Goal: Information Seeking & Learning: Understand process/instructions

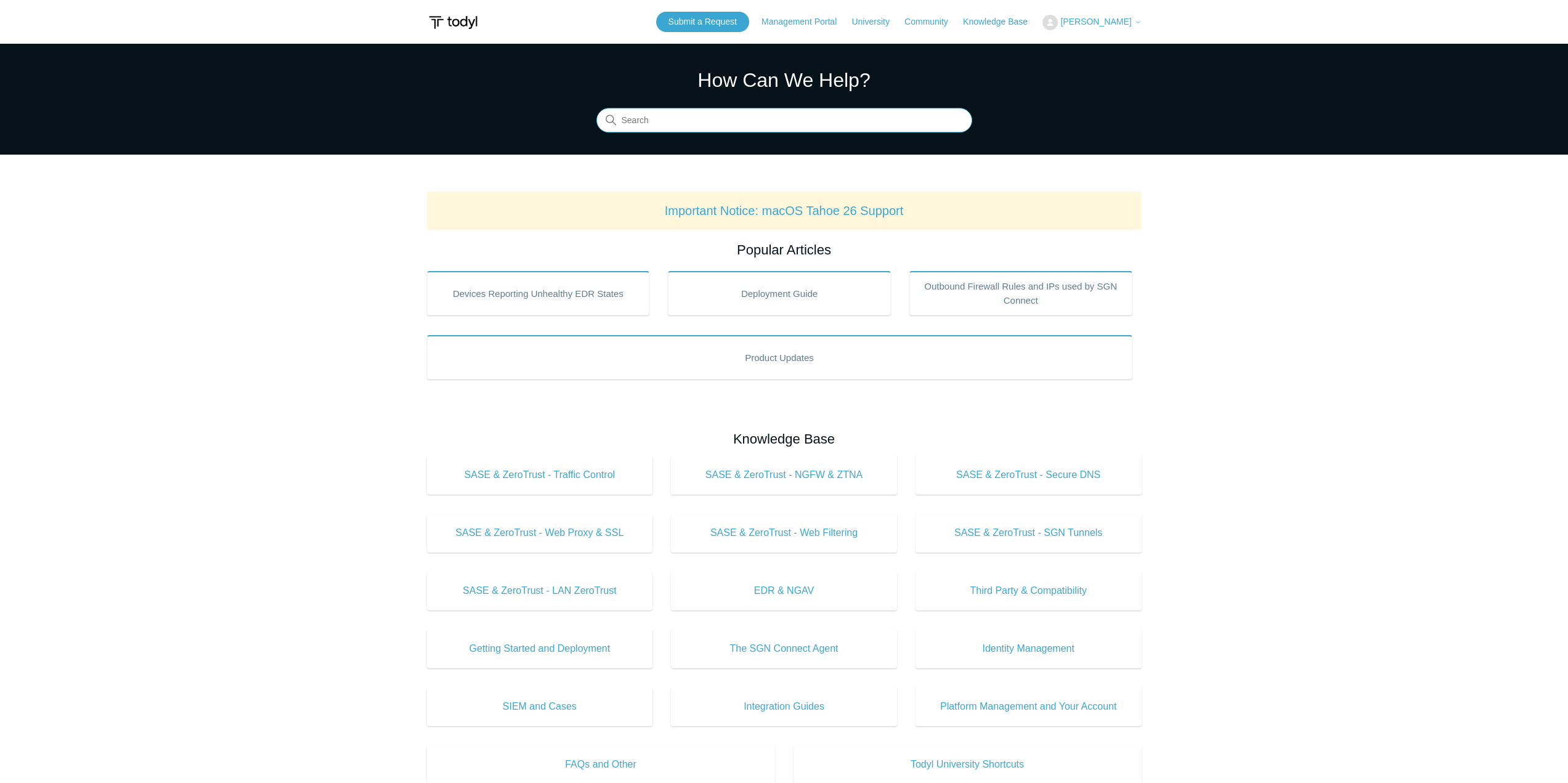
click at [833, 125] on input "Search" at bounding box center [784, 121] width 376 height 24
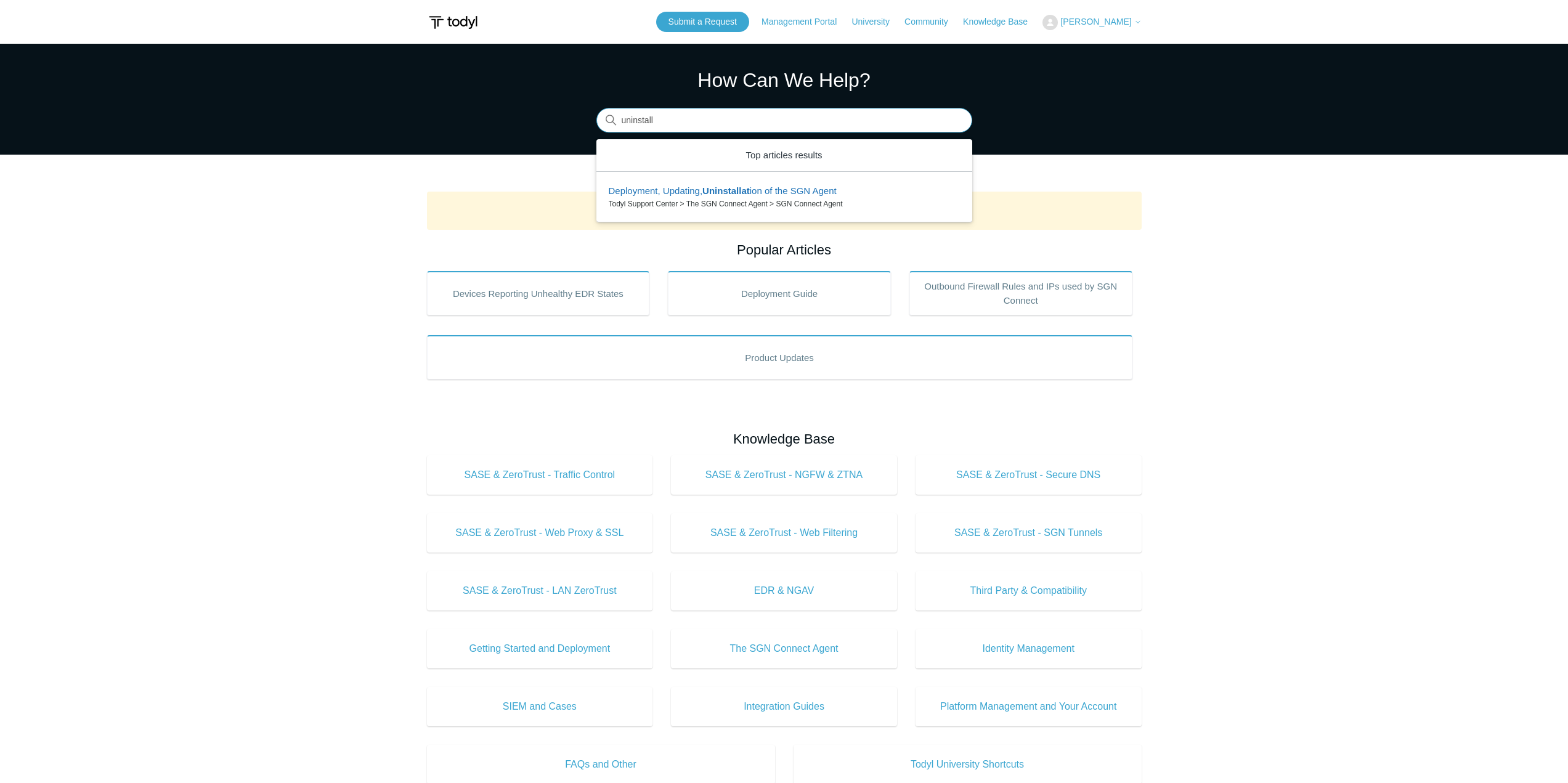
type input "uninstall"
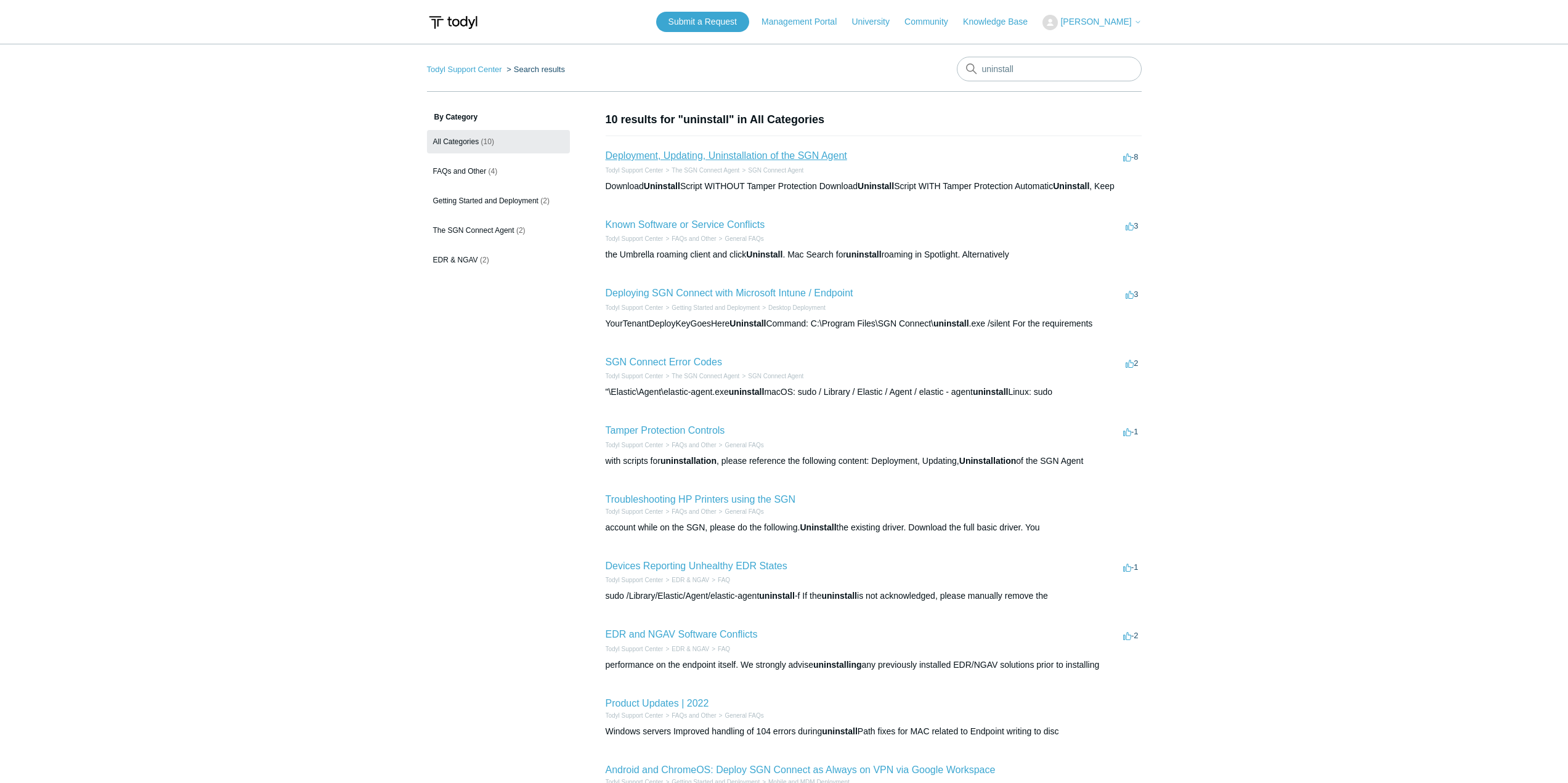
click at [731, 154] on link "Deployment, Updating, Uninstallation of the SGN Agent" at bounding box center [726, 155] width 241 height 10
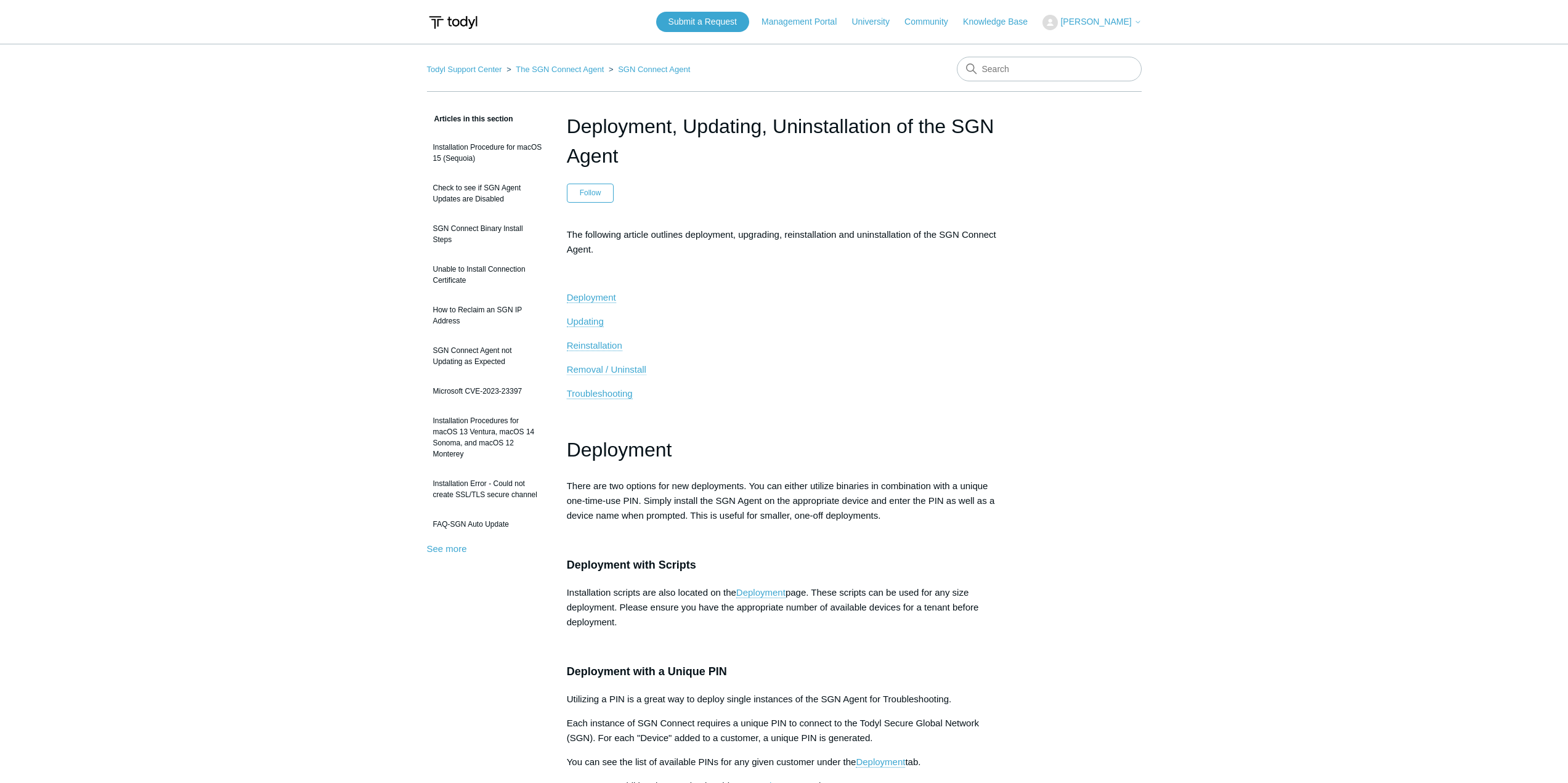
click at [596, 373] on span "Removal / Uninstall" at bounding box center [606, 370] width 79 height 10
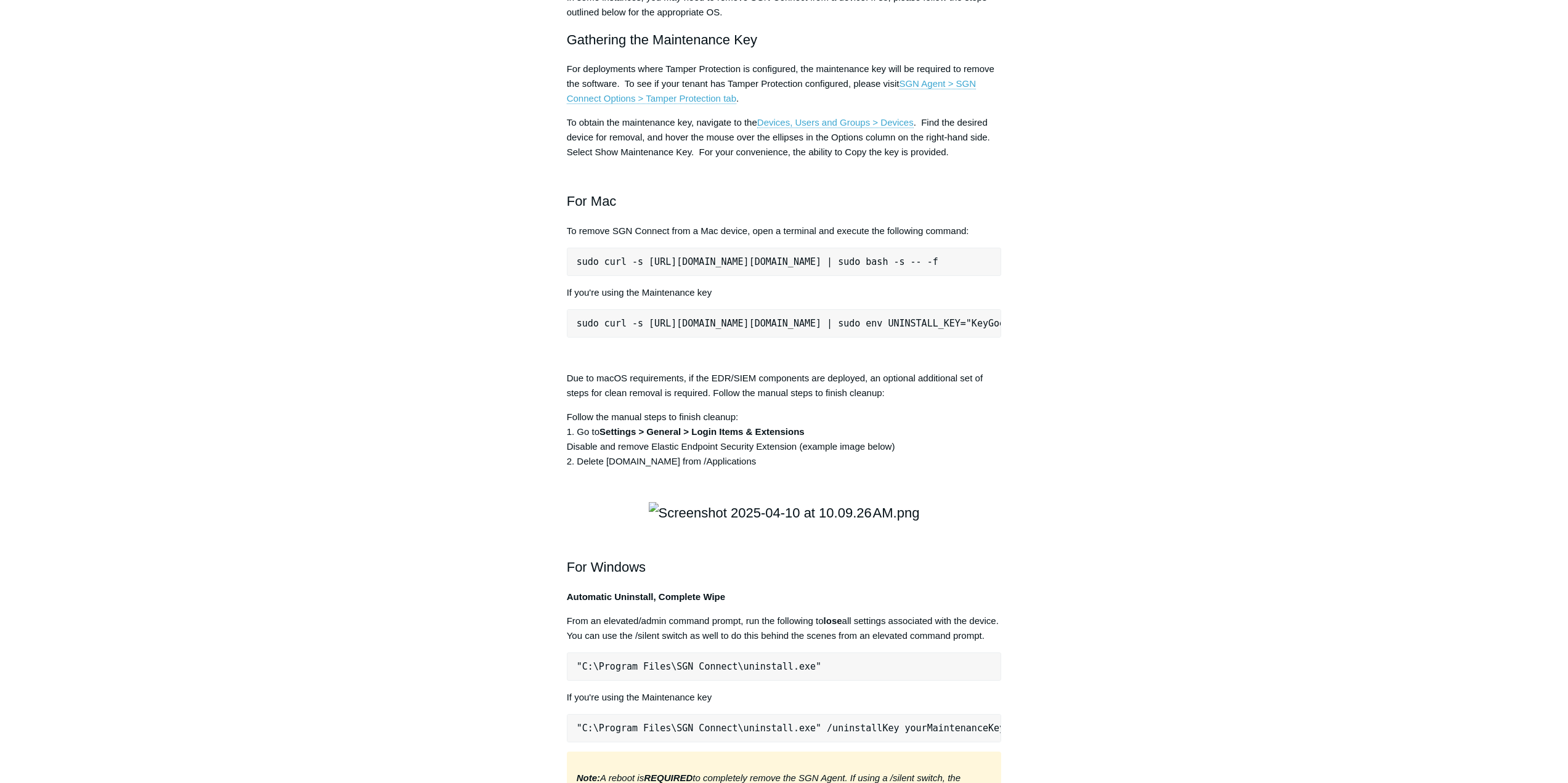
scroll to position [1350, 0]
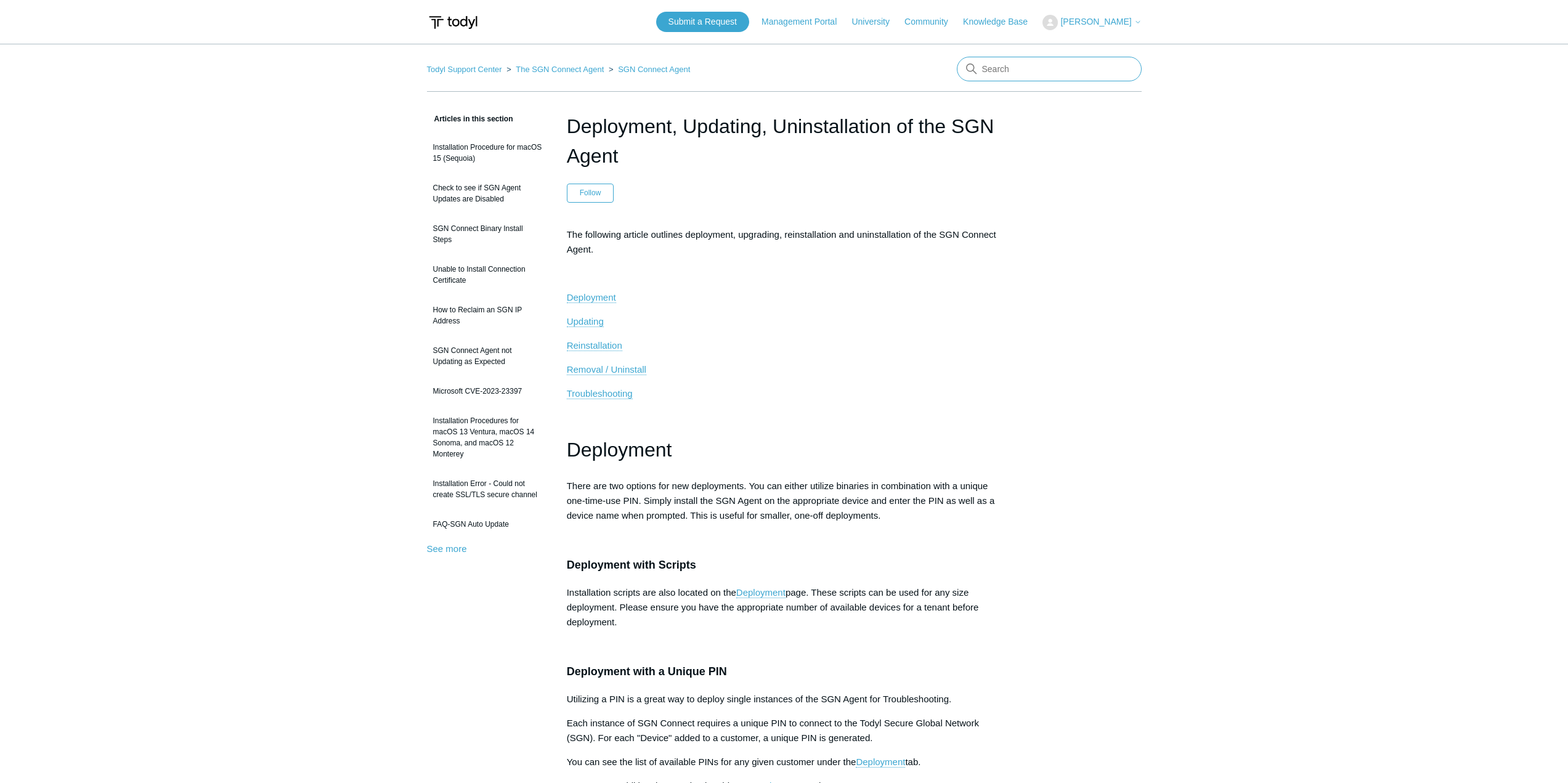
click at [936, 61] on input "Search" at bounding box center [1048, 68] width 185 height 24
type input "firewall"
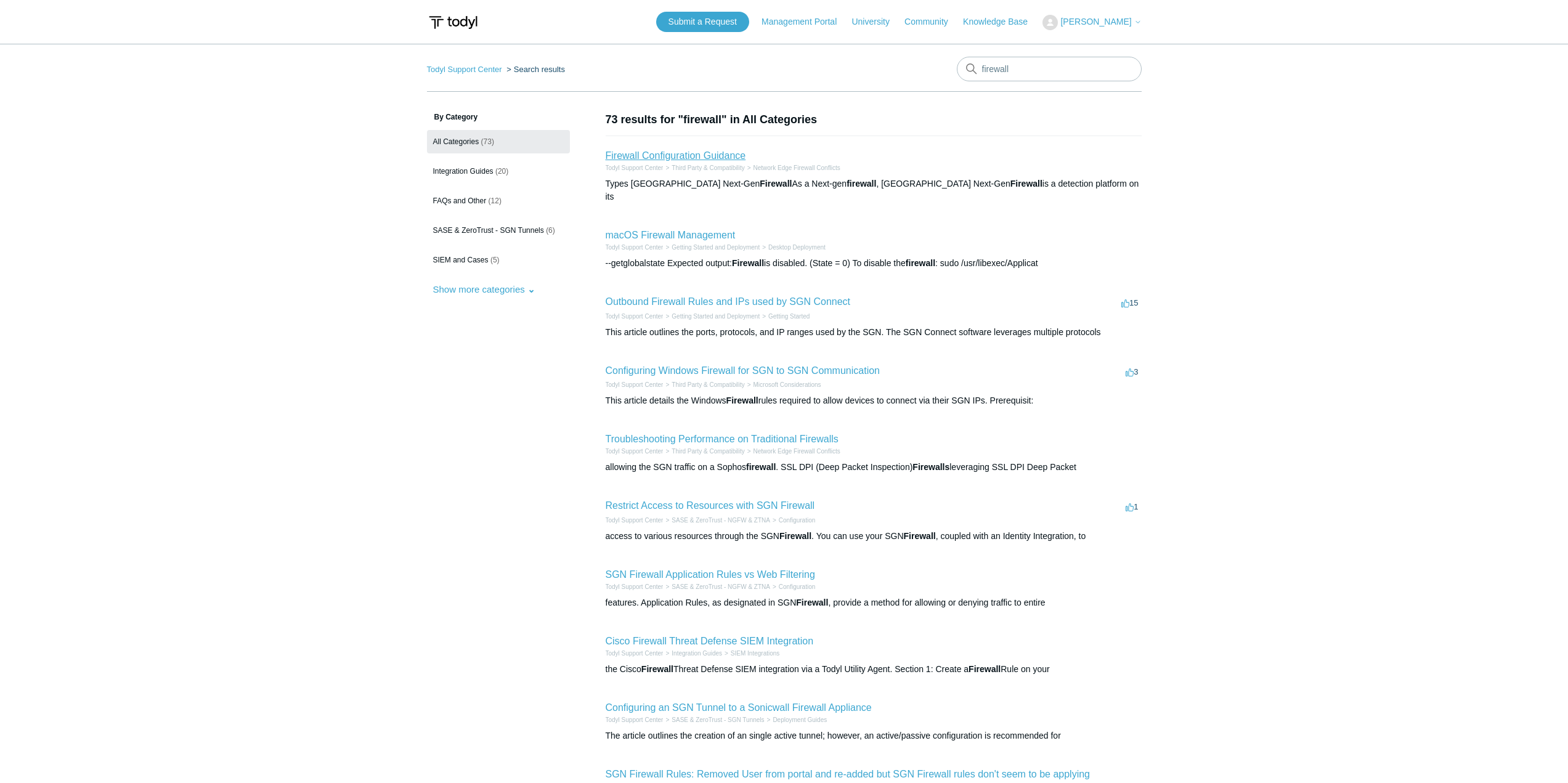
click at [676, 152] on link "Firewall Configuration Guidance" at bounding box center [676, 155] width 141 height 10
click at [749, 365] on link "Configuring Windows Firewall for SGN to SGN Communication" at bounding box center [742, 370] width 274 height 10
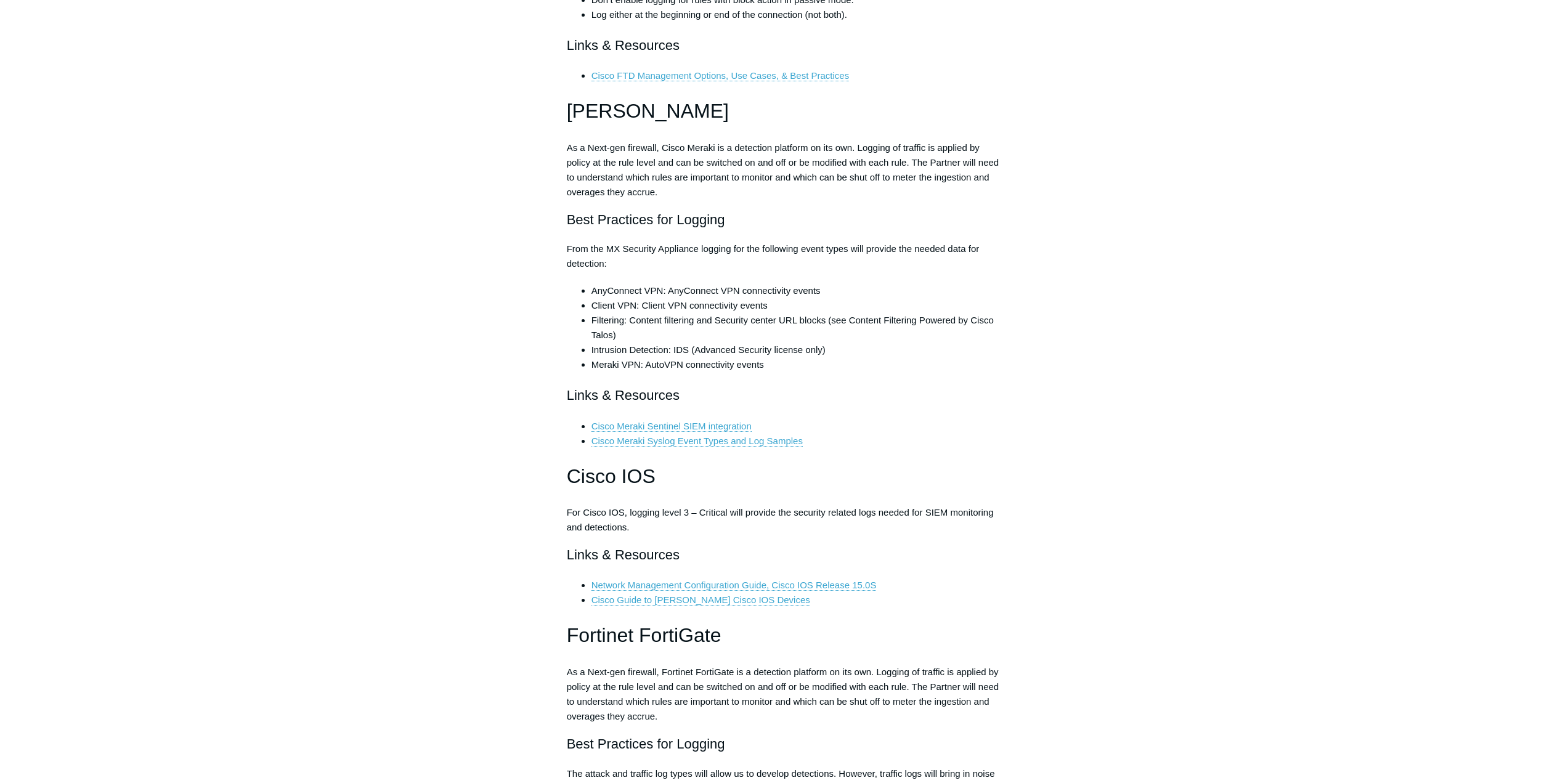
scroll to position [1725, 0]
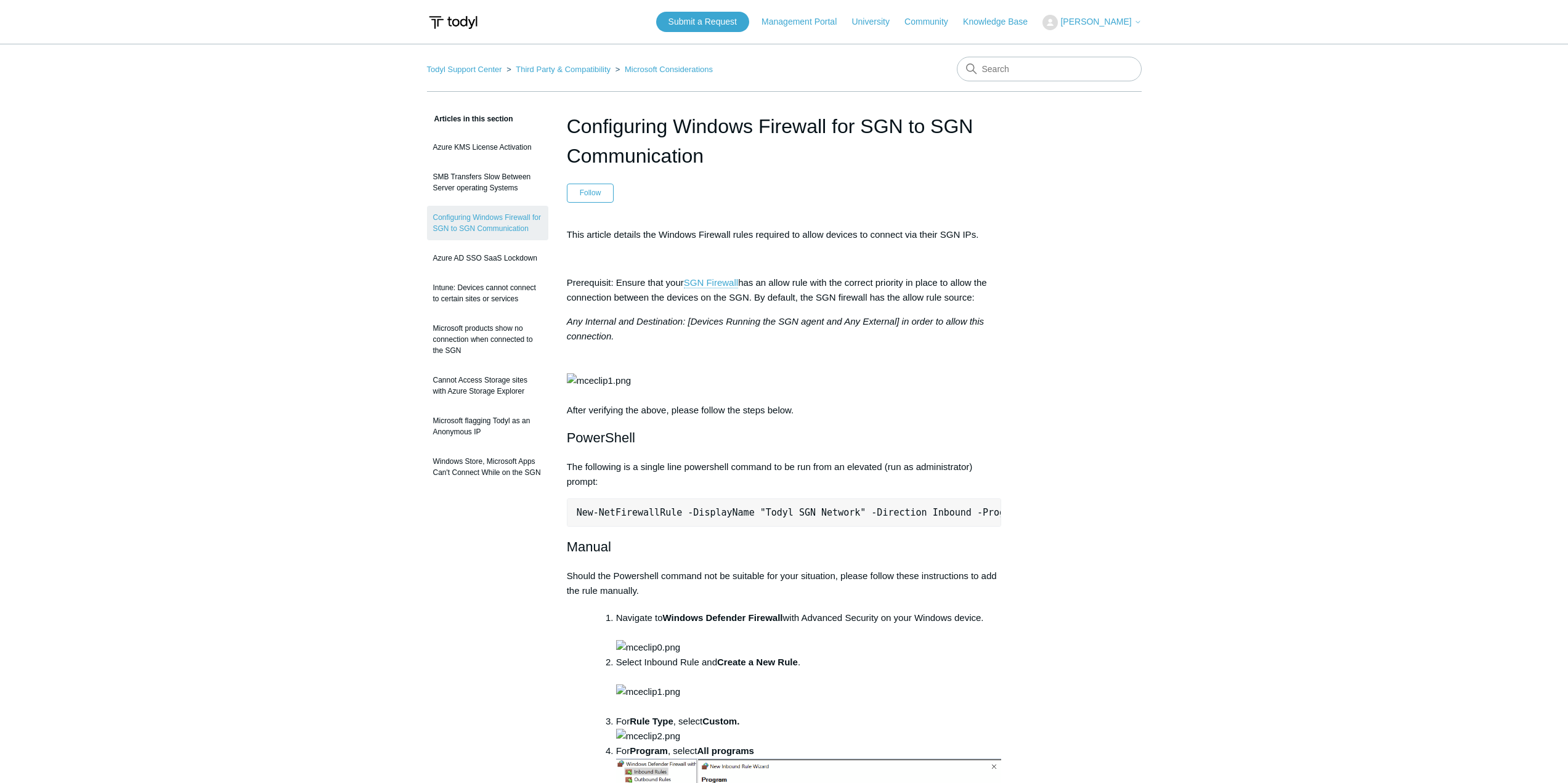
scroll to position [123, 0]
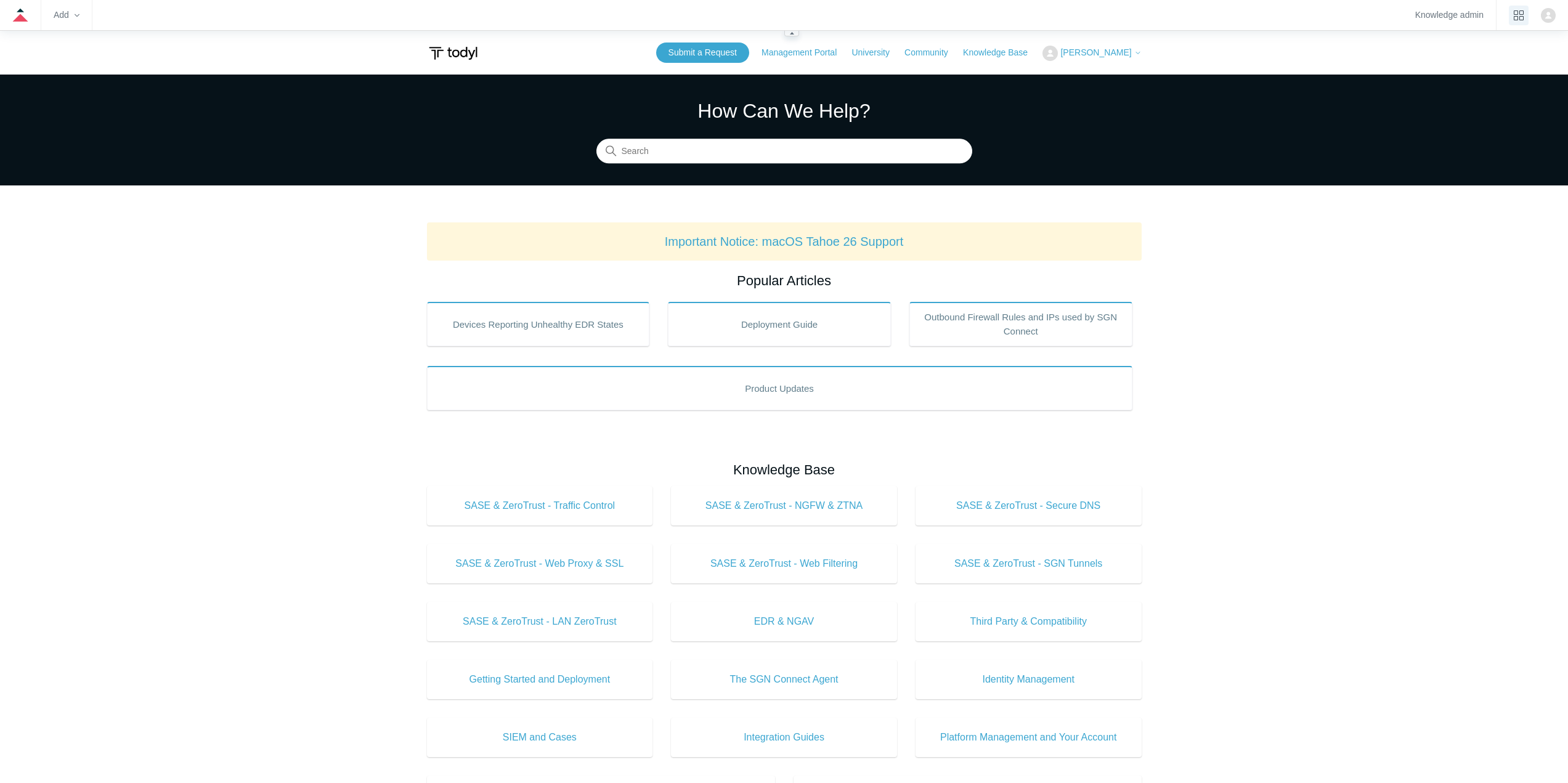
click at [1522, 12] on icon "product tray" at bounding box center [1519, 15] width 10 height 10
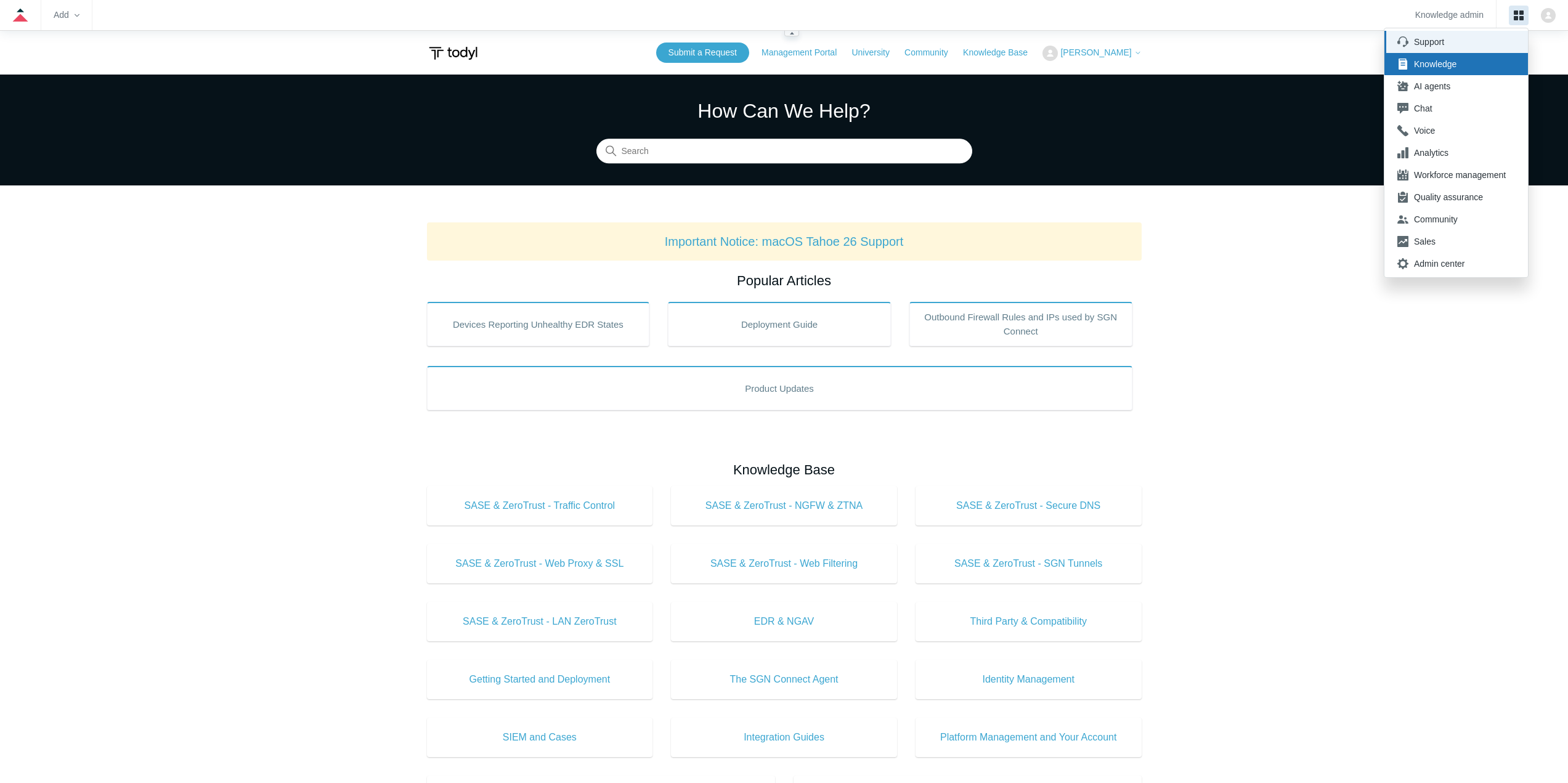
click at [1444, 37] on div "Support" at bounding box center [1459, 41] width 92 height 13
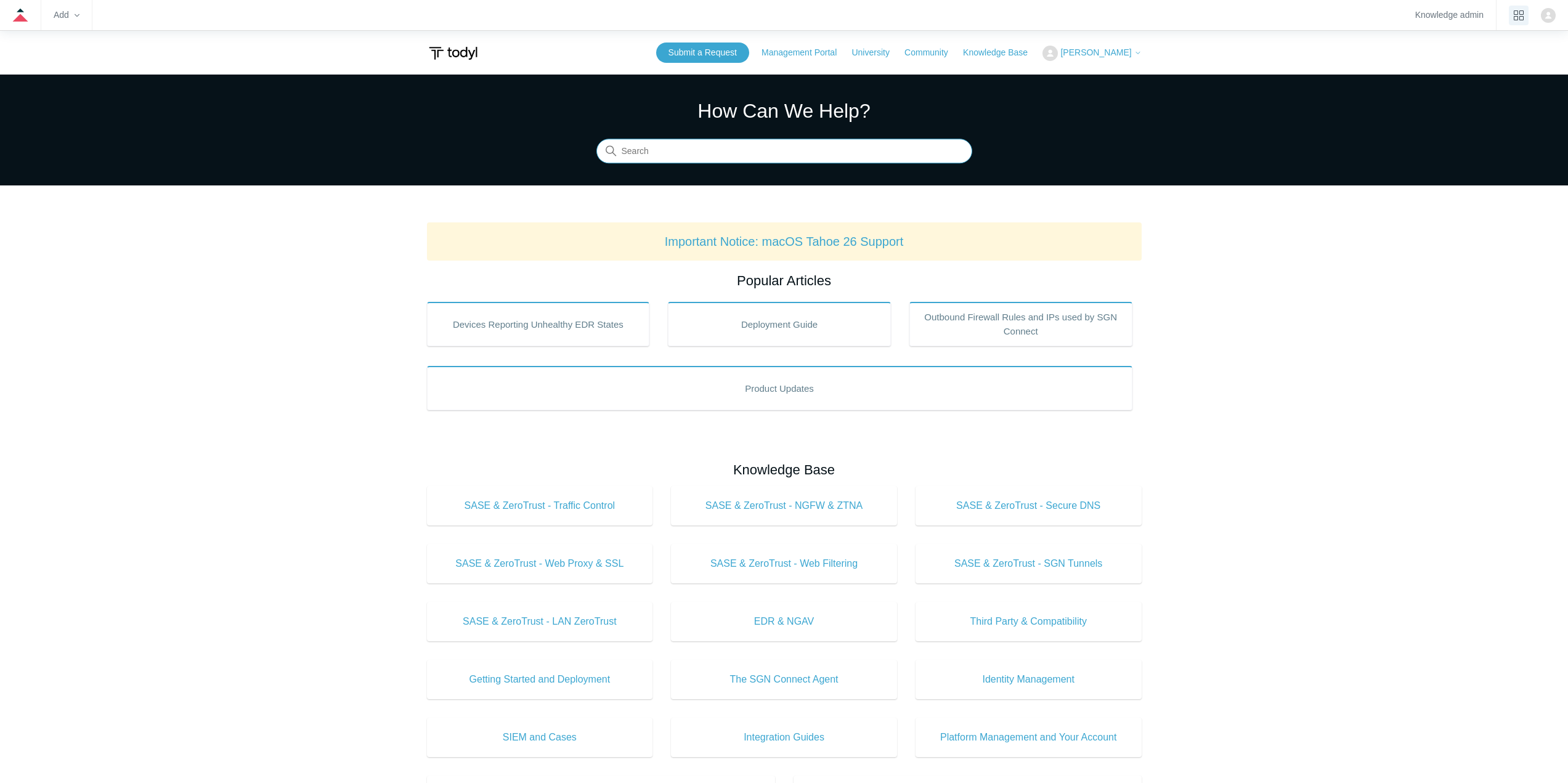
click at [757, 149] on input "Search" at bounding box center [784, 151] width 376 height 24
type input "ninja"
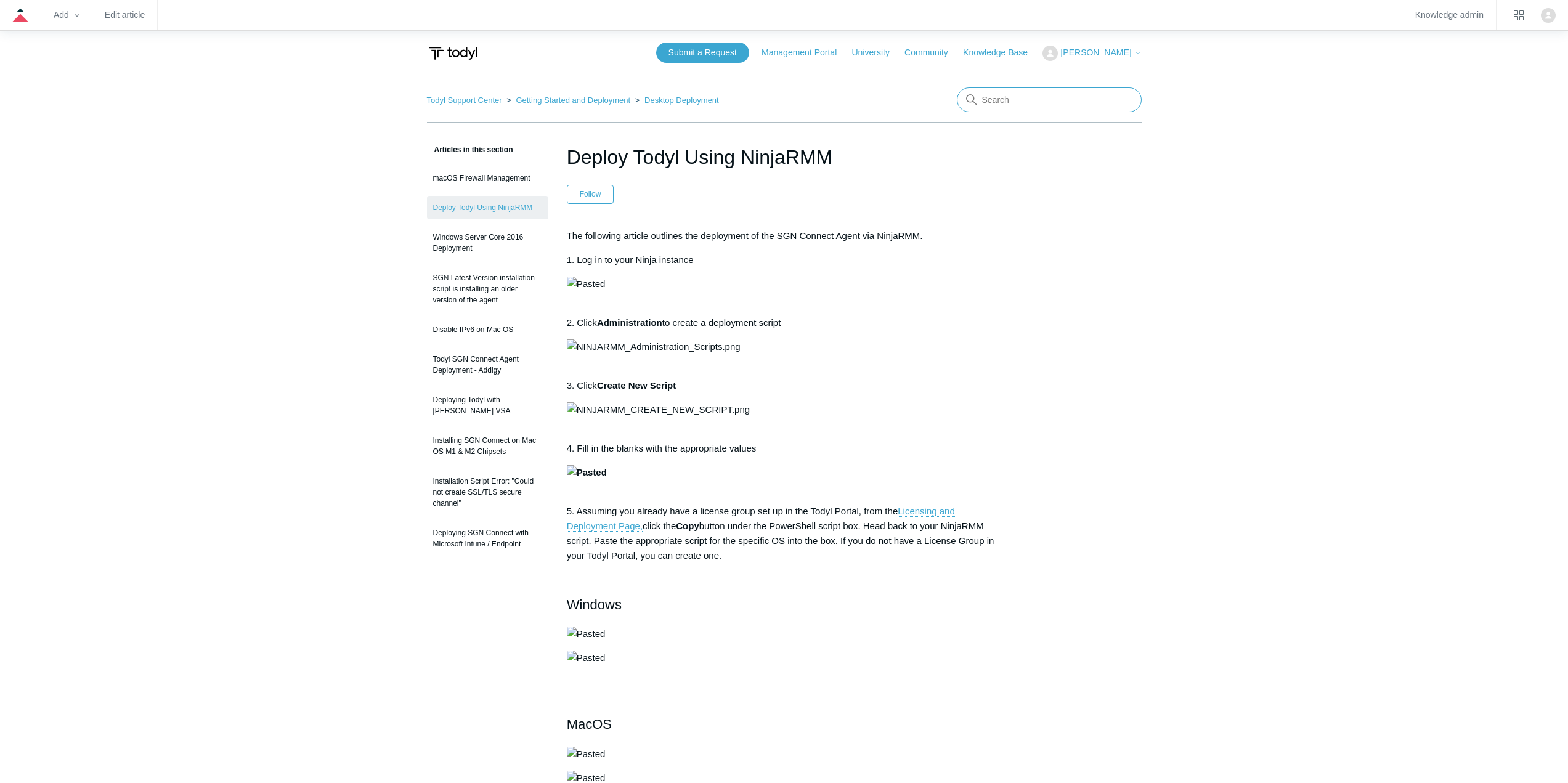
click at [1013, 100] on input "Search" at bounding box center [1048, 100] width 185 height 24
type input "mobile"
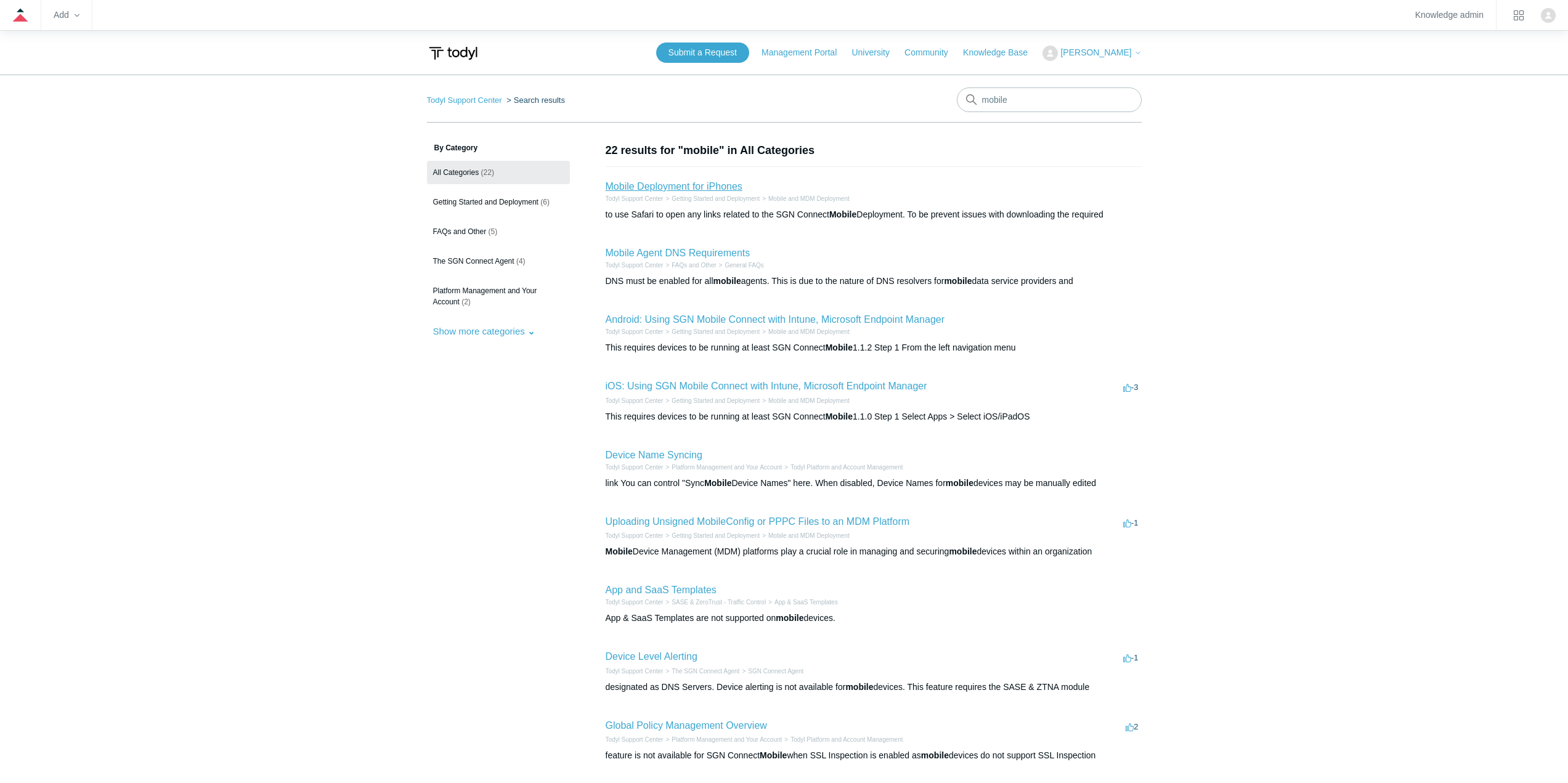
click at [714, 182] on link "Mobile Deployment for iPhones" at bounding box center [674, 186] width 137 height 10
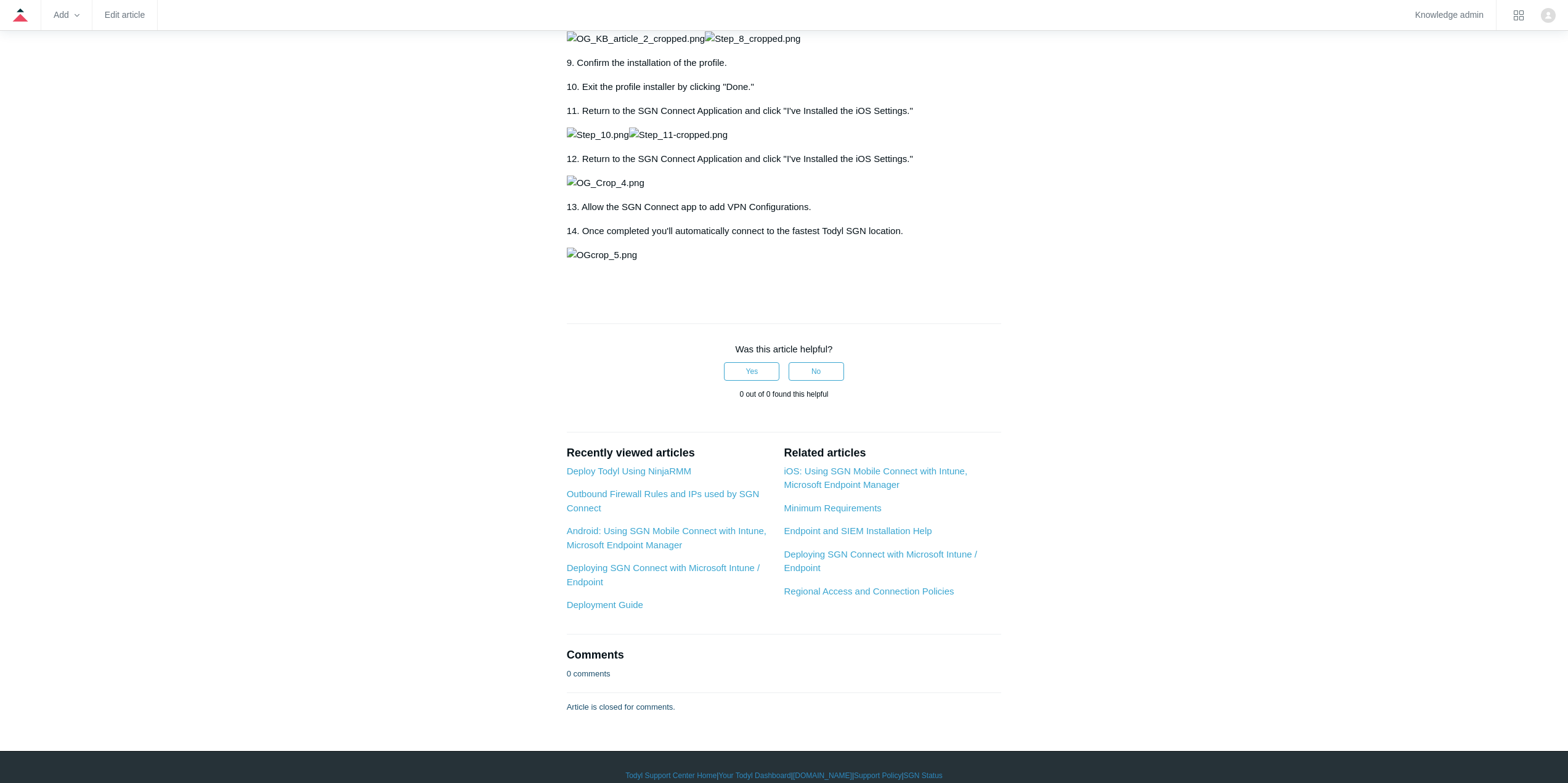
scroll to position [802, 0]
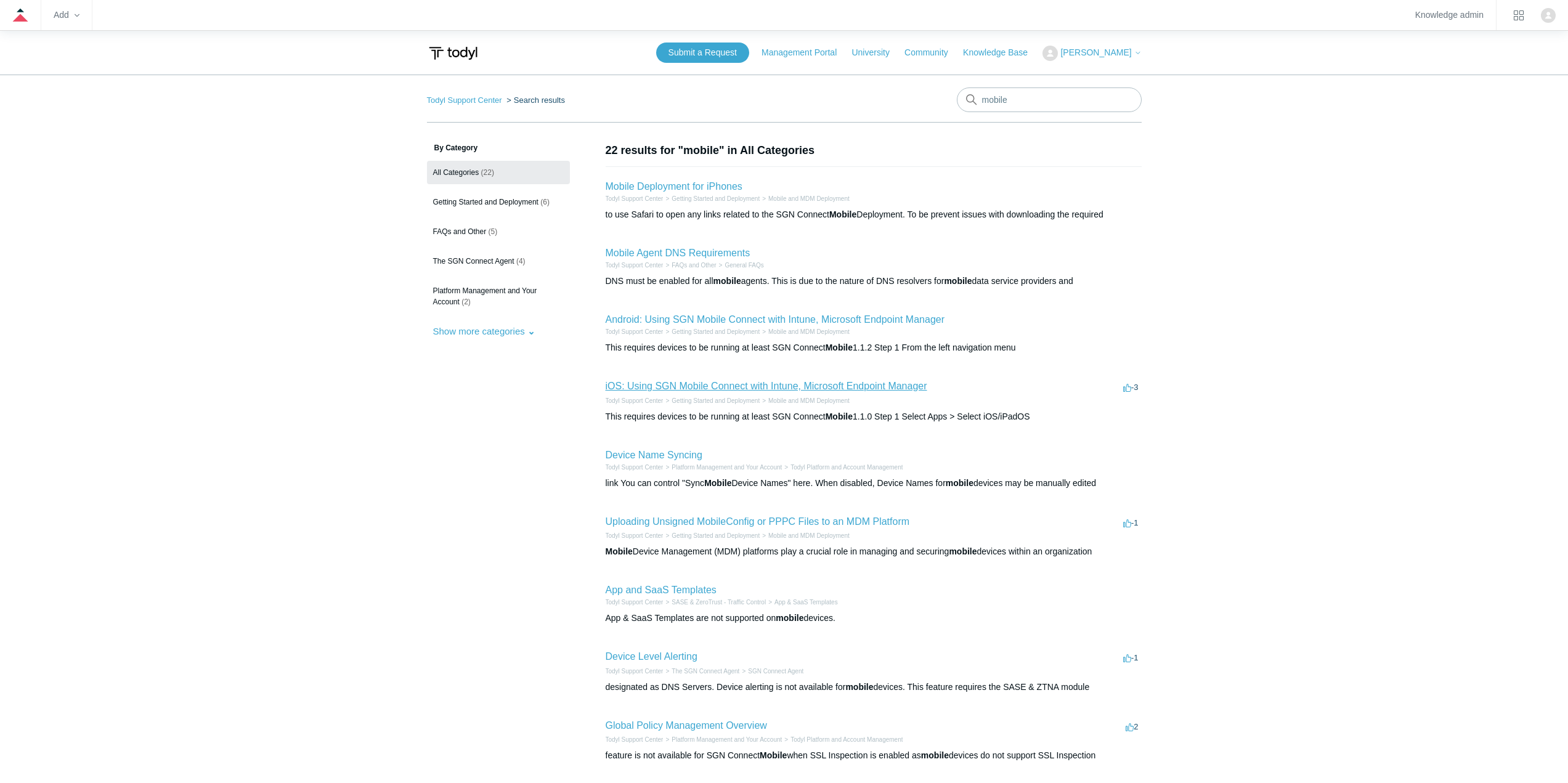
click at [740, 387] on link "iOS: Using SGN Mobile Connect with Intune, Microsoft Endpoint Manager" at bounding box center [766, 386] width 321 height 10
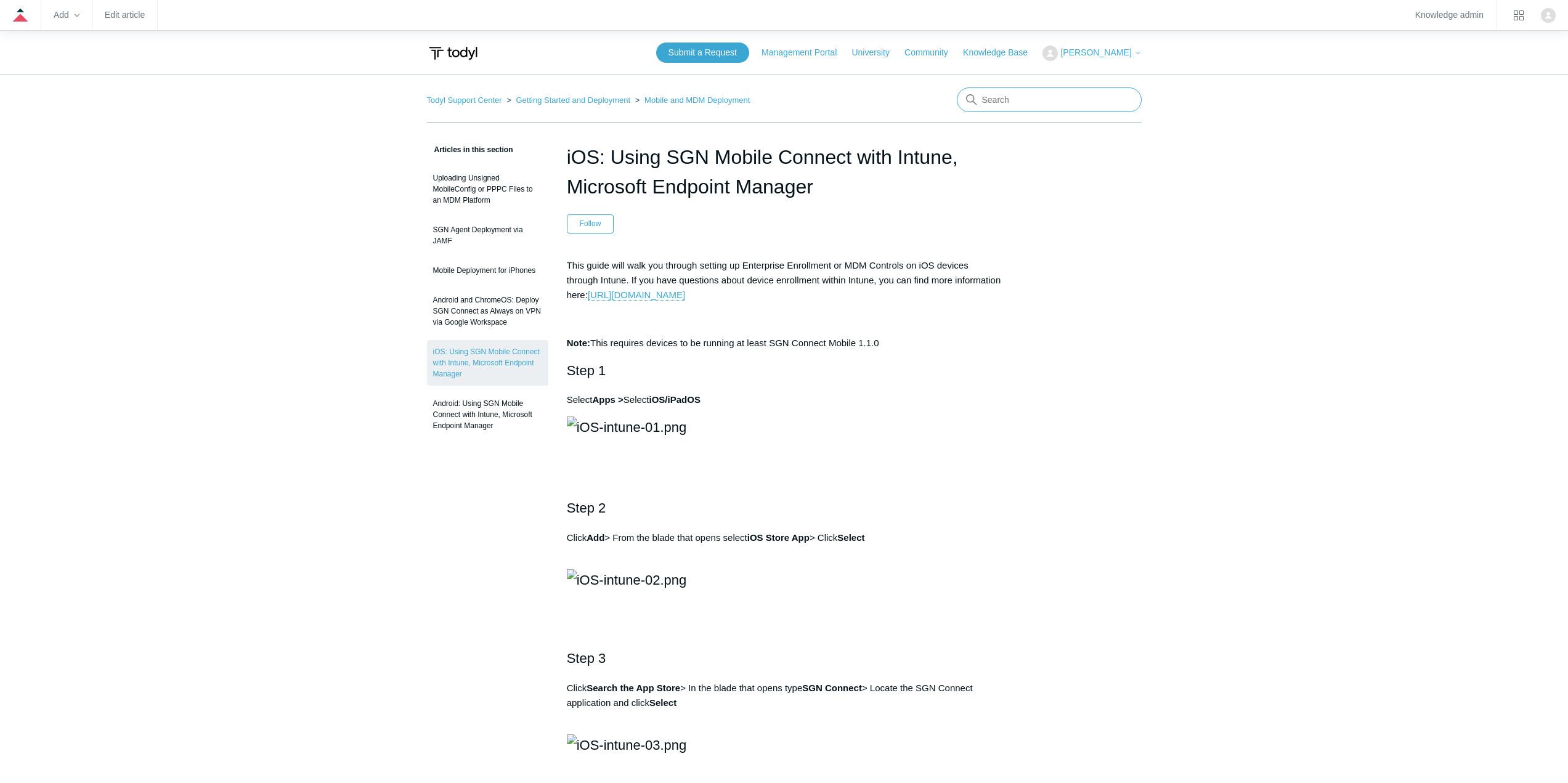
click at [1043, 108] on input "Search" at bounding box center [1048, 100] width 185 height 24
type input "MDM"
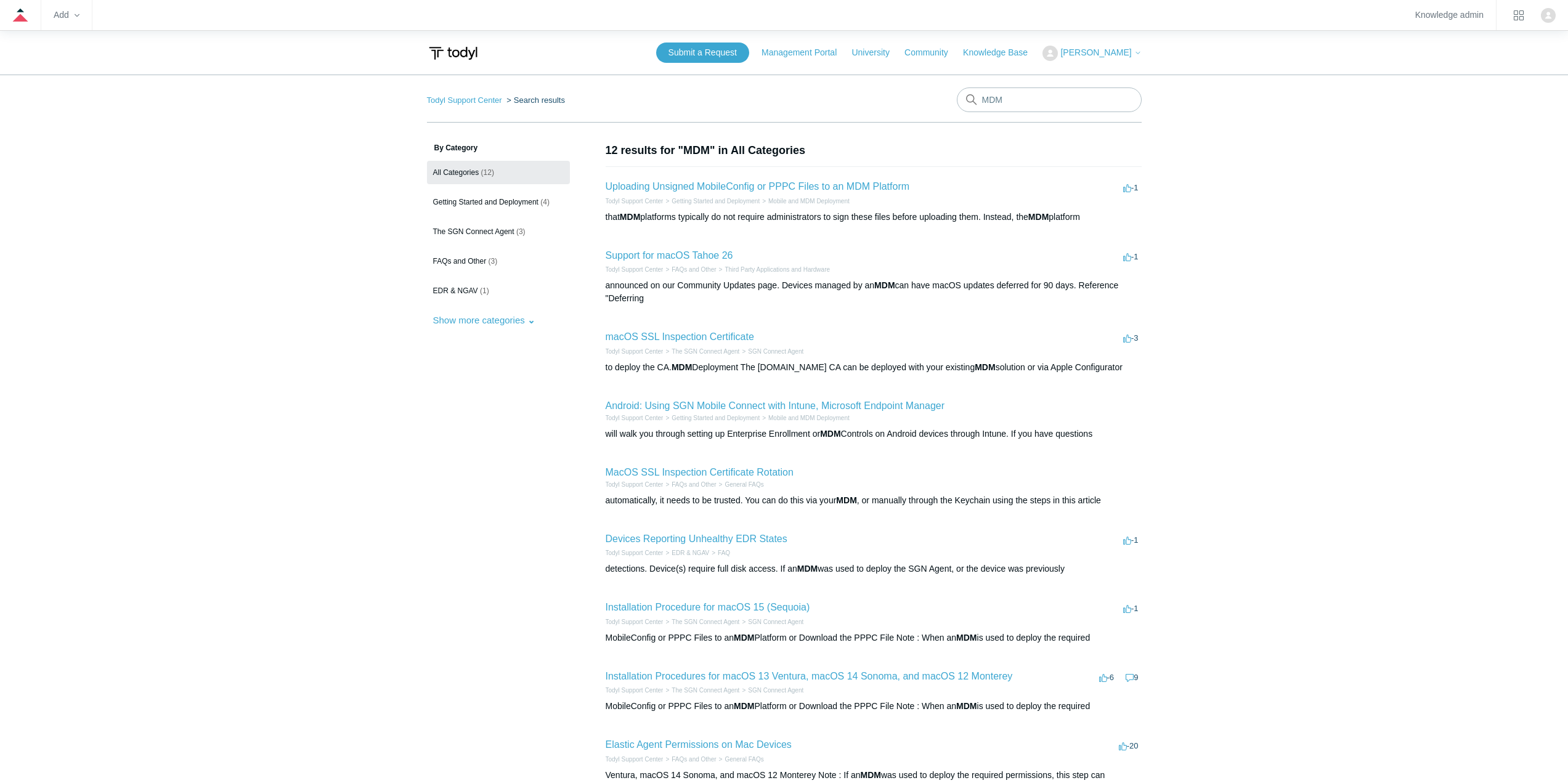
click at [1050, 114] on nav "Todyl Support Center Search results MDM" at bounding box center [784, 105] width 714 height 35
click at [1050, 94] on input "MDM" at bounding box center [1048, 100] width 185 height 24
click at [1042, 101] on input "MDM" at bounding box center [1048, 100] width 185 height 24
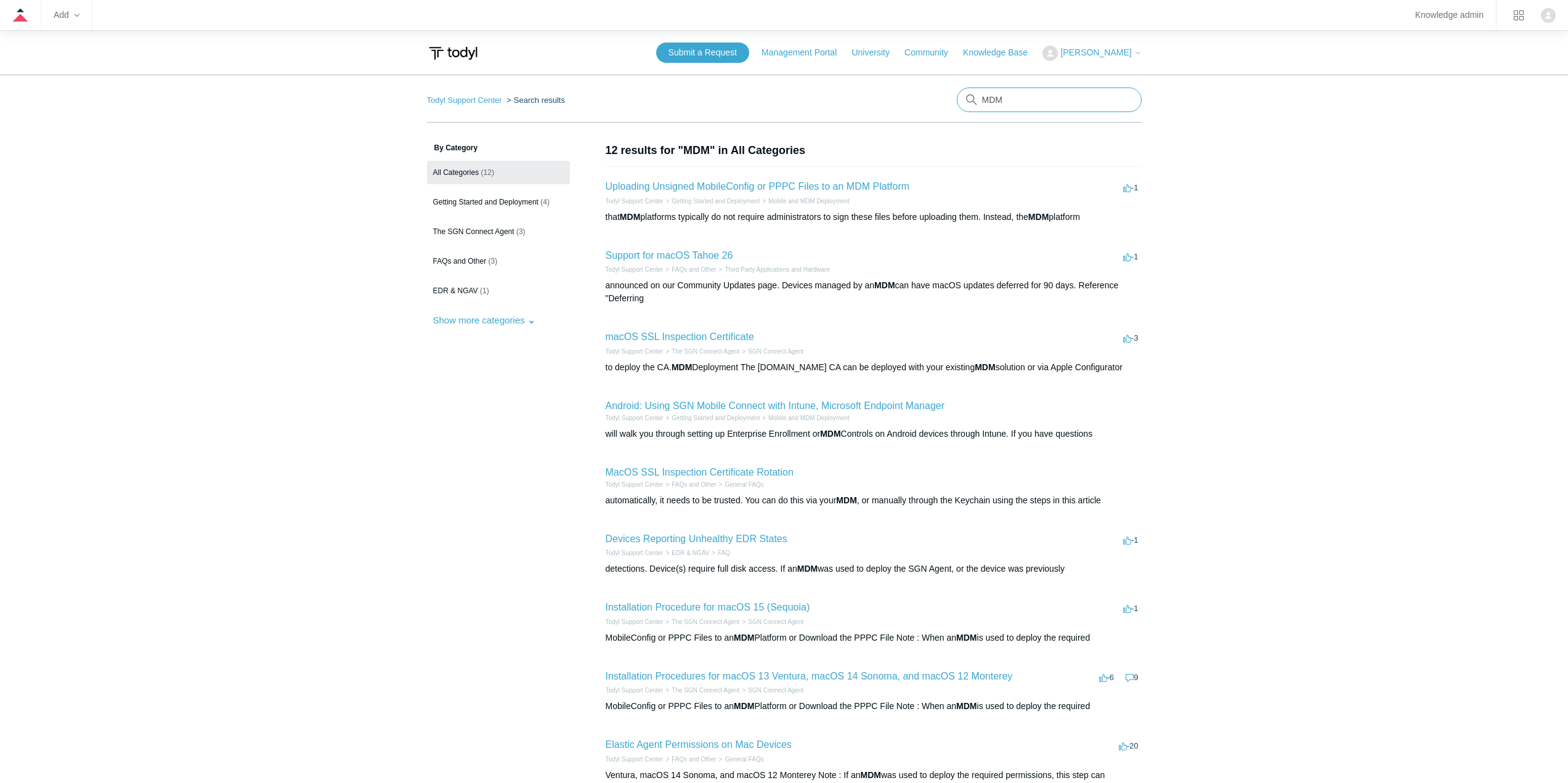
click at [1042, 101] on input "MDM" at bounding box center [1048, 100] width 185 height 24
type input "JAMF"
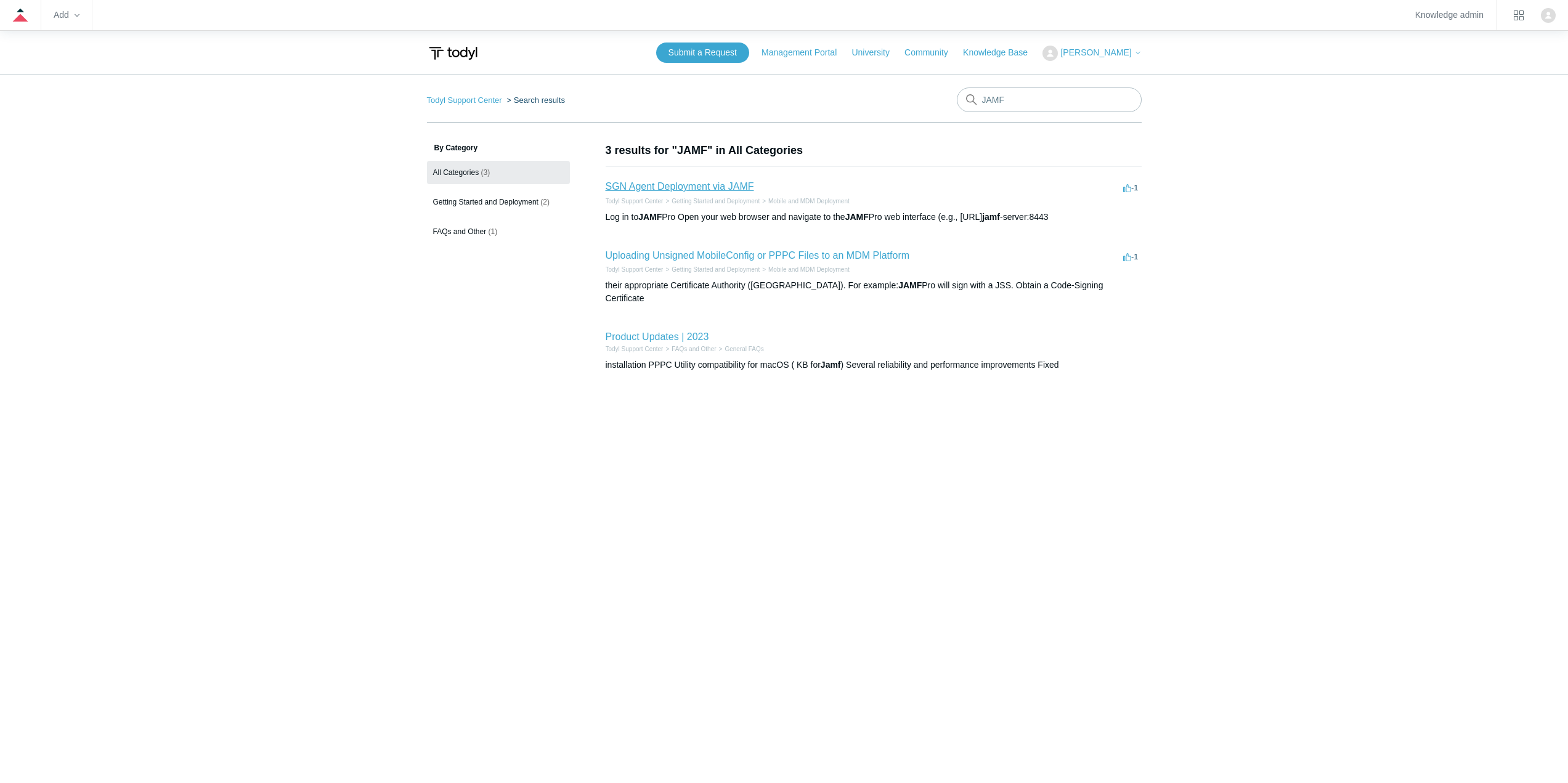
click at [669, 181] on link "SGN Agent Deployment via JAMF" at bounding box center [680, 186] width 148 height 10
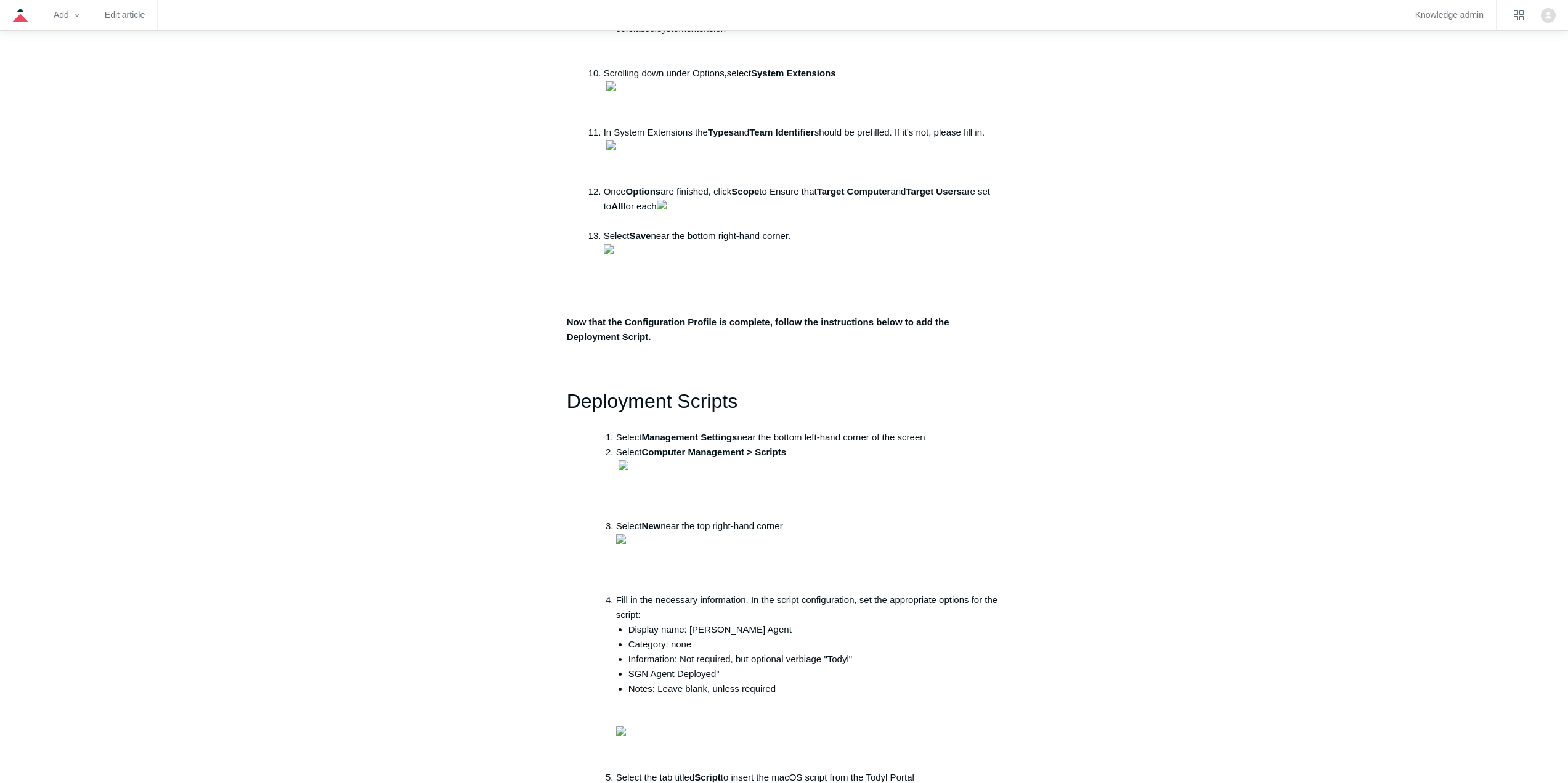
scroll to position [986, 0]
